Goal: Task Accomplishment & Management: Manage account settings

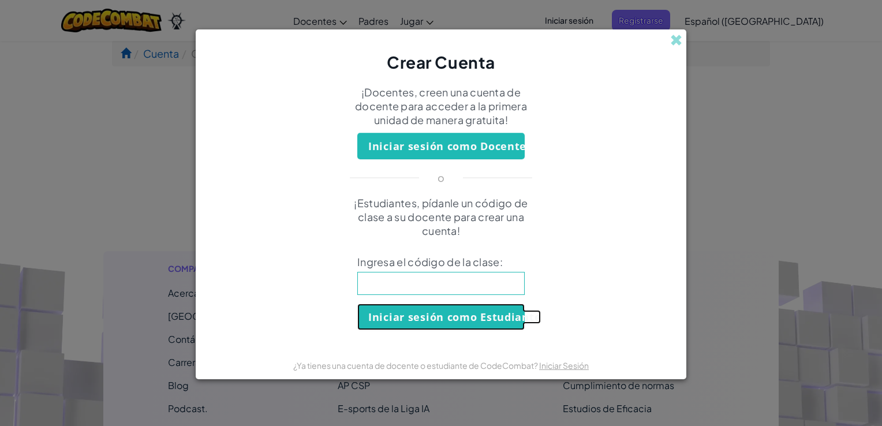
click at [458, 319] on button "Iniciar sesión como Estudiante" at bounding box center [440, 316] width 167 height 27
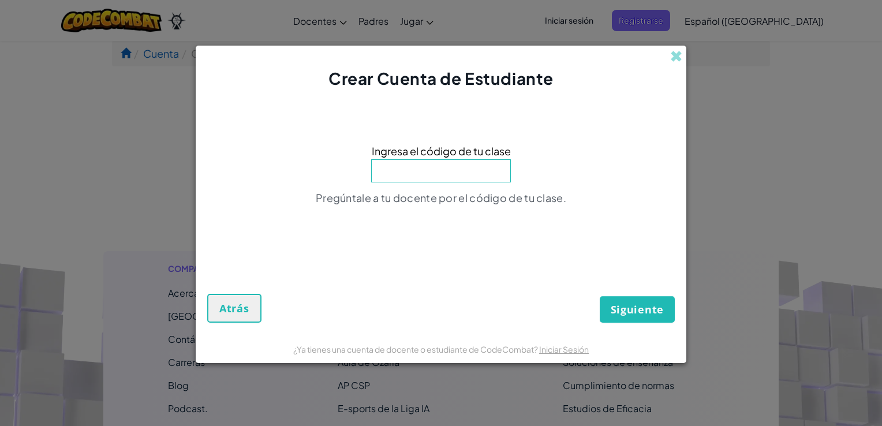
click at [421, 174] on input at bounding box center [441, 170] width 140 height 23
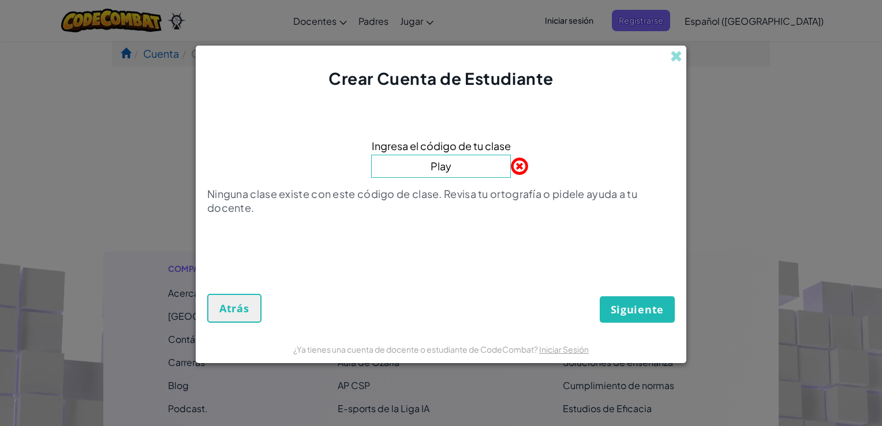
type input "PlayGoatSand"
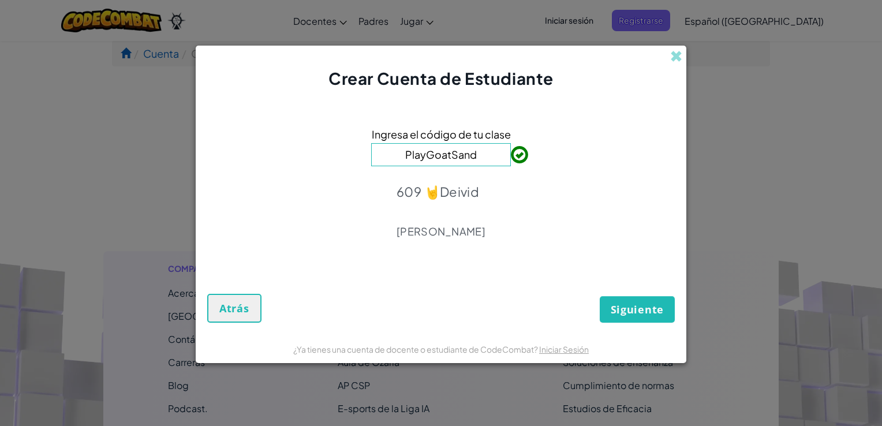
click at [632, 323] on form "Ingresa el código de tu clase PlayGoatSand 609 🤘[PERSON_NAME] Atrás" at bounding box center [441, 212] width 490 height 244
click at [632, 322] on button "Siguiente" at bounding box center [636, 309] width 75 height 27
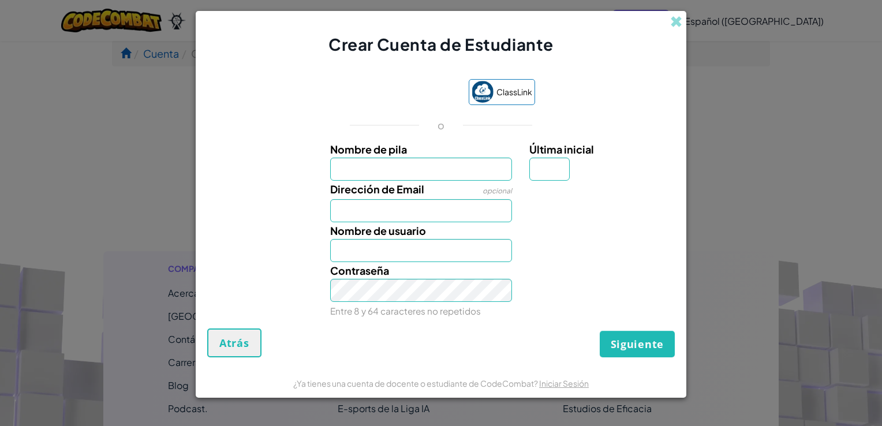
click at [398, 173] on input "Nombre de pila" at bounding box center [421, 169] width 182 height 23
type input "[PERSON_NAME]"
type input "B"
type input "[EMAIL_ADDRESS][DOMAIN_NAME]"
type input "[PERSON_NAME]"
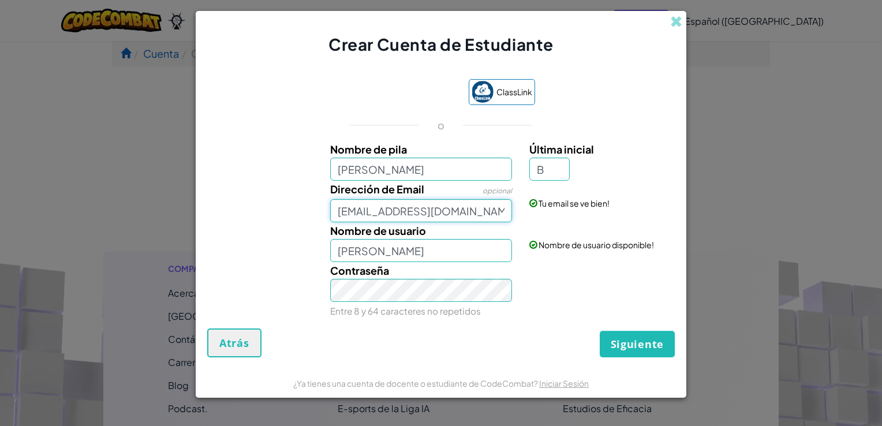
click at [507, 212] on input "[EMAIL_ADDRESS][DOMAIN_NAME]" at bounding box center [421, 210] width 182 height 23
type input "b"
type input "[EMAIL_ADDRESS][DOMAIN_NAME]"
click at [638, 201] on link "Iniciar Sesión" at bounding box center [593, 209] width 129 height 22
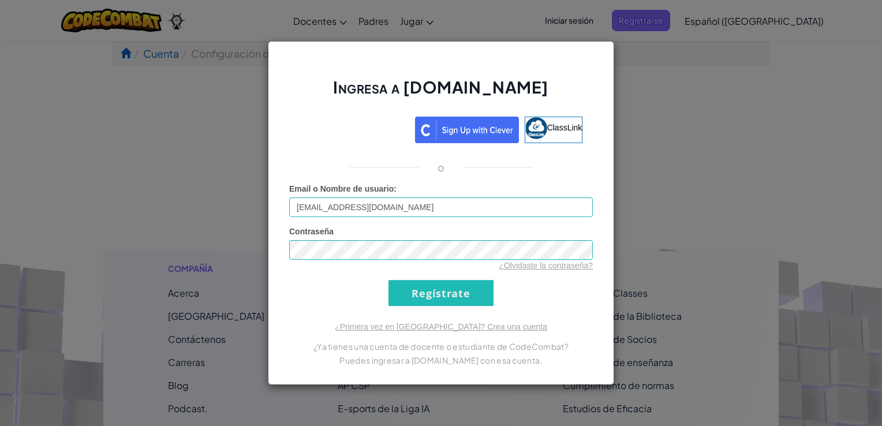
click at [510, 233] on div "Contraseña ¿Olvidaste la contraseña?" at bounding box center [440, 249] width 303 height 46
click at [446, 298] on input "Regístrate" at bounding box center [440, 293] width 105 height 26
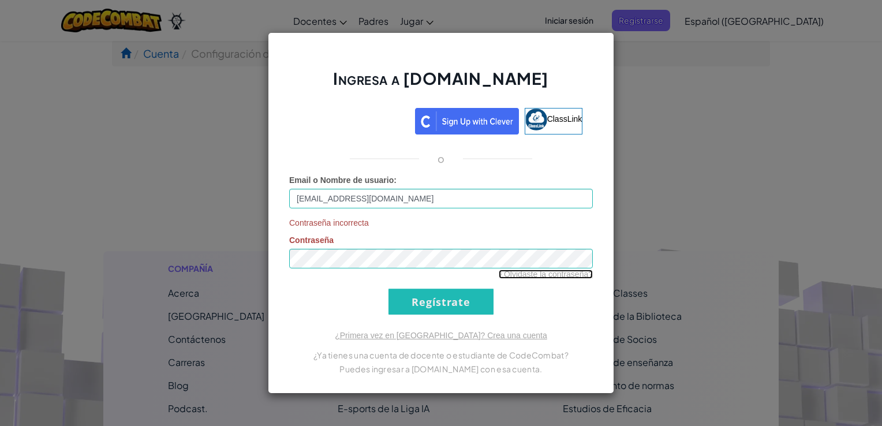
click at [553, 277] on link "¿Olvidaste la contraseña?" at bounding box center [546, 273] width 94 height 9
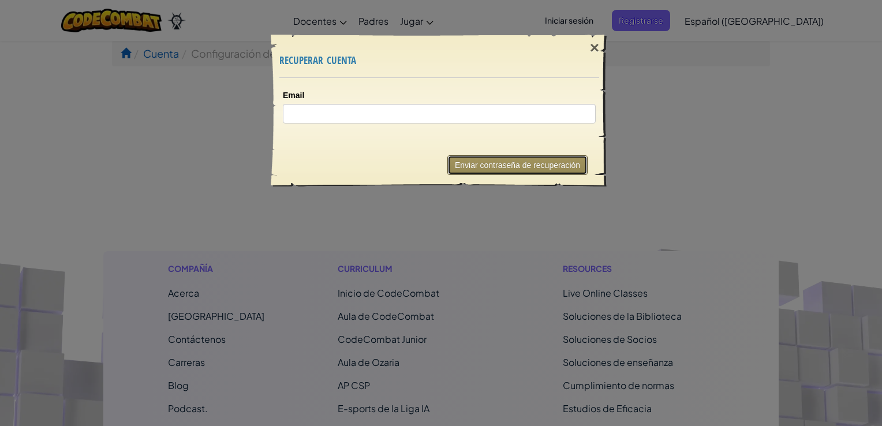
click at [508, 164] on button "Enviar contraseña de recuperación" at bounding box center [517, 165] width 140 height 20
click at [510, 171] on button "Enviar contraseña de recuperación" at bounding box center [517, 165] width 140 height 20
